Goal: Task Accomplishment & Management: Manage account settings

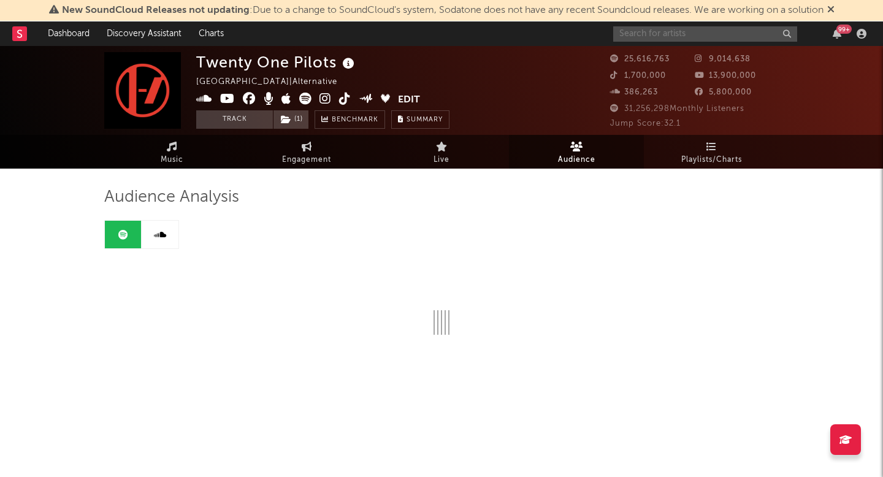
click at [632, 30] on input "text" at bounding box center [705, 33] width 184 height 15
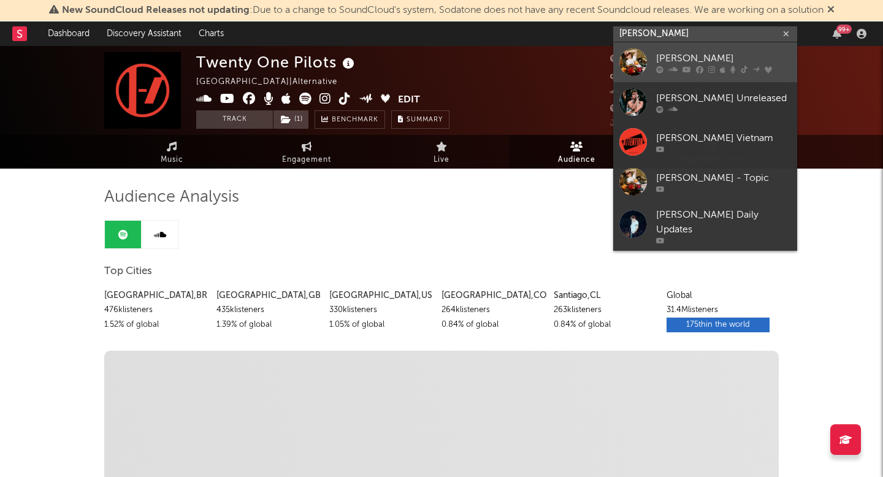
type input "[PERSON_NAME]"
click at [760, 61] on div "[PERSON_NAME]" at bounding box center [723, 58] width 135 height 15
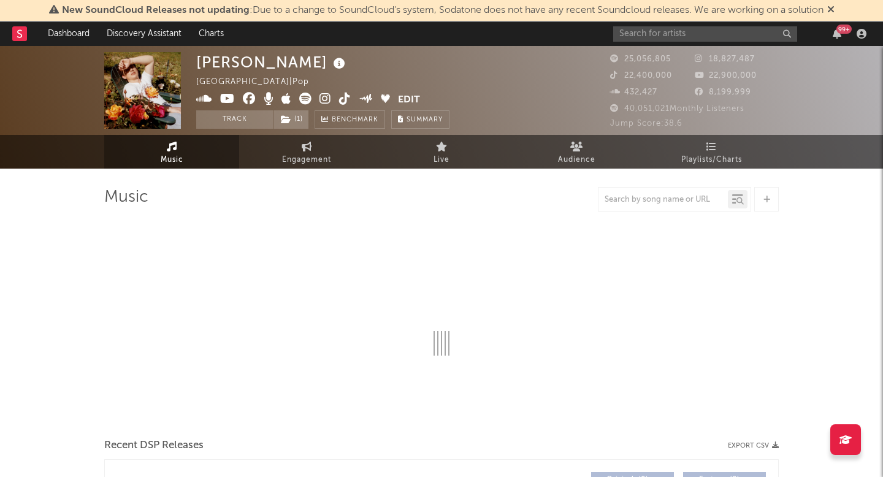
select select "6m"
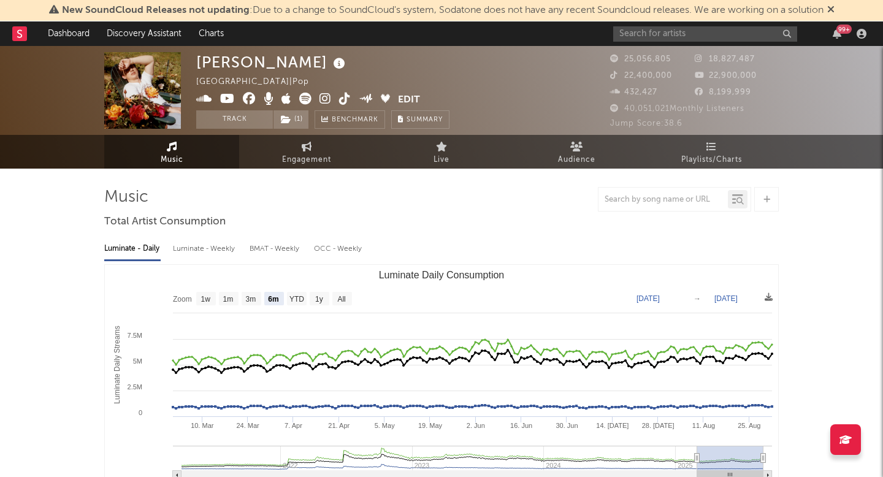
click at [409, 97] on button "Edit" at bounding box center [409, 100] width 22 height 15
select select "6m"
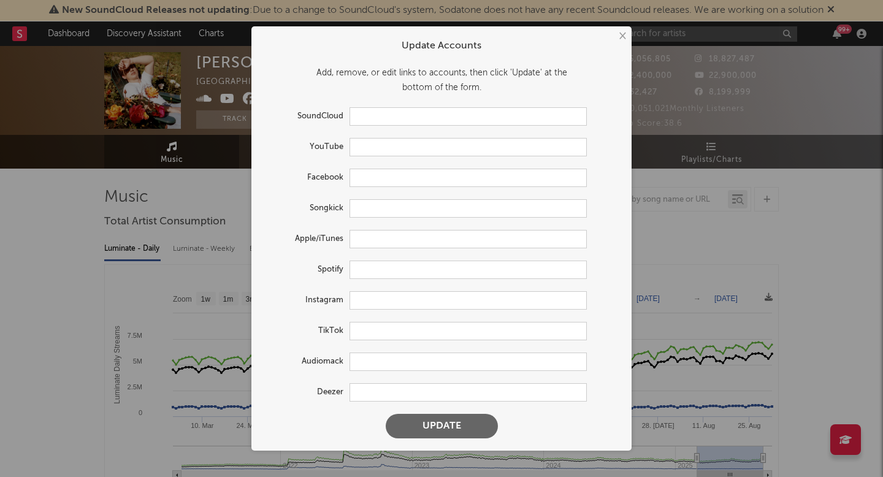
type input "[URL][DOMAIN_NAME]"
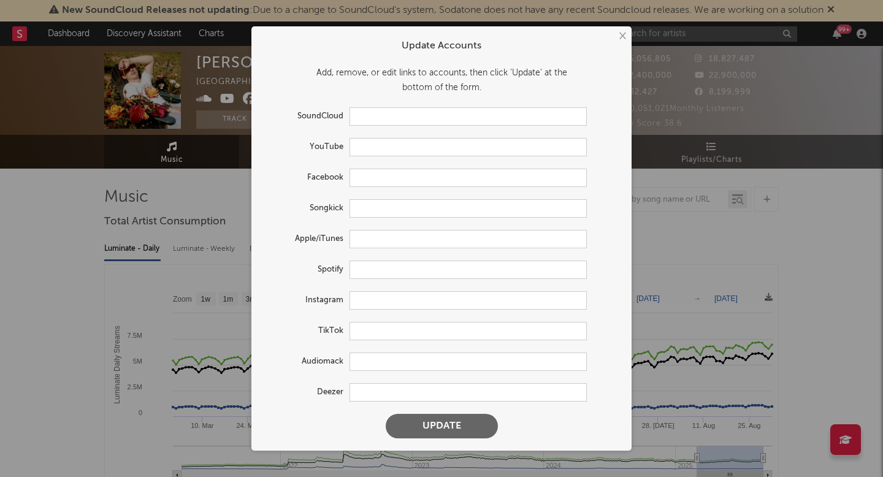
type input "[URL][DOMAIN_NAME]"
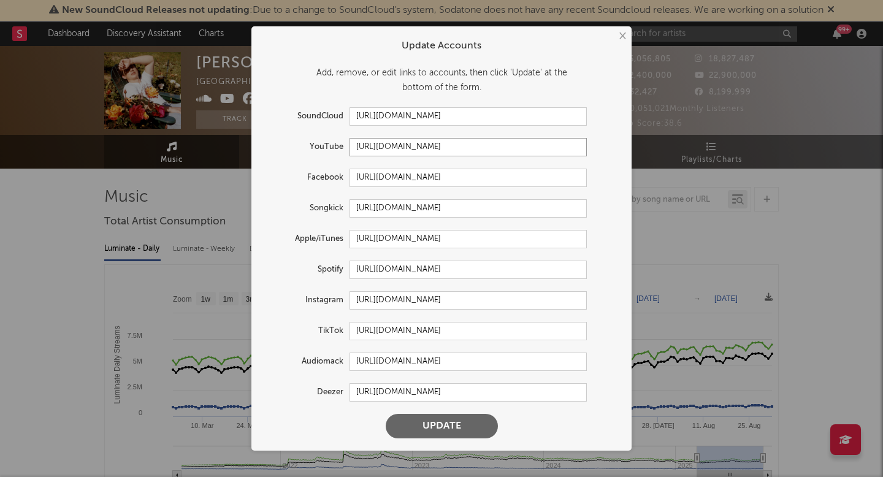
drag, startPoint x: 501, startPoint y: 150, endPoint x: 359, endPoint y: 148, distance: 142.2
click at [355, 144] on input "[URL][DOMAIN_NAME]" at bounding box center [467, 147] width 237 height 18
drag, startPoint x: 524, startPoint y: 300, endPoint x: 348, endPoint y: 301, distance: 176.6
click at [348, 301] on div "Instagram [URL][DOMAIN_NAME]" at bounding box center [425, 300] width 323 height 18
drag, startPoint x: 360, startPoint y: 329, endPoint x: 607, endPoint y: 335, distance: 246.5
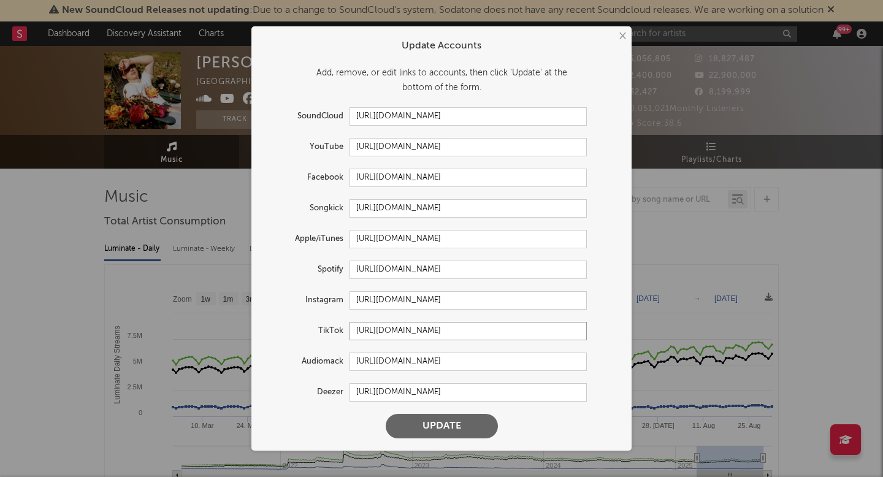
click at [607, 335] on div "TikTok [URL][DOMAIN_NAME]" at bounding box center [442, 331] width 356 height 18
drag, startPoint x: 498, startPoint y: 175, endPoint x: 333, endPoint y: 163, distance: 166.0
click at [346, 165] on form "Update Accounts Add, remove, or edit links to accounts, then click 'Update' at …" at bounding box center [441, 238] width 368 height 412
